Goal: Task Accomplishment & Management: Manage account settings

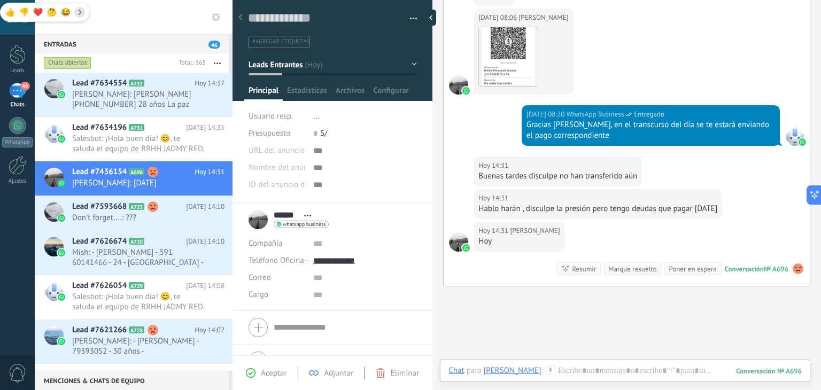
scroll to position [381, 0]
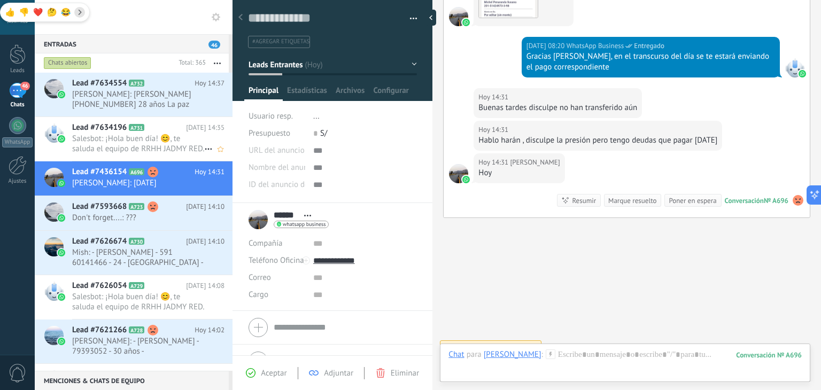
click at [141, 147] on span "Salesbot: ¡Hola buen día! 😊, te saluda el equipo de RRHH JADMY RED. Para ponern…" at bounding box center [138, 144] width 132 height 20
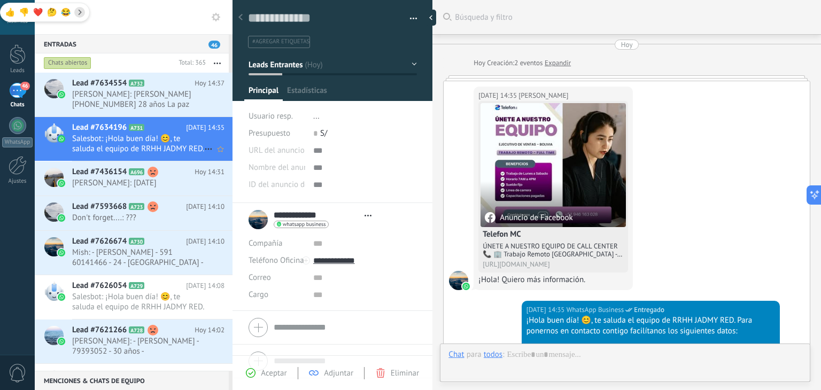
type textarea "**********"
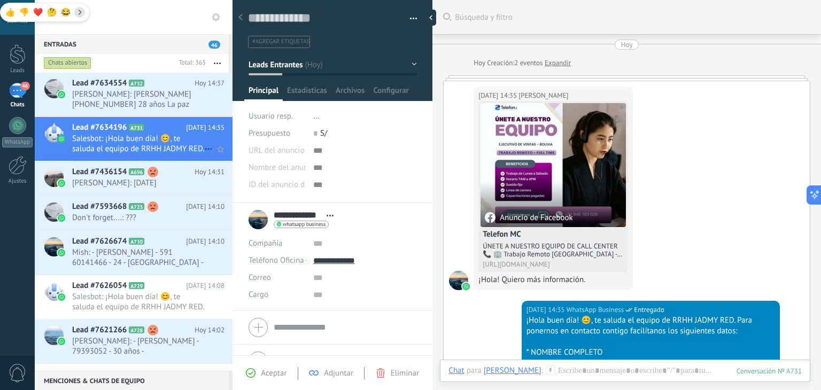
scroll to position [167, 0]
